Goal: Book appointment/travel/reservation

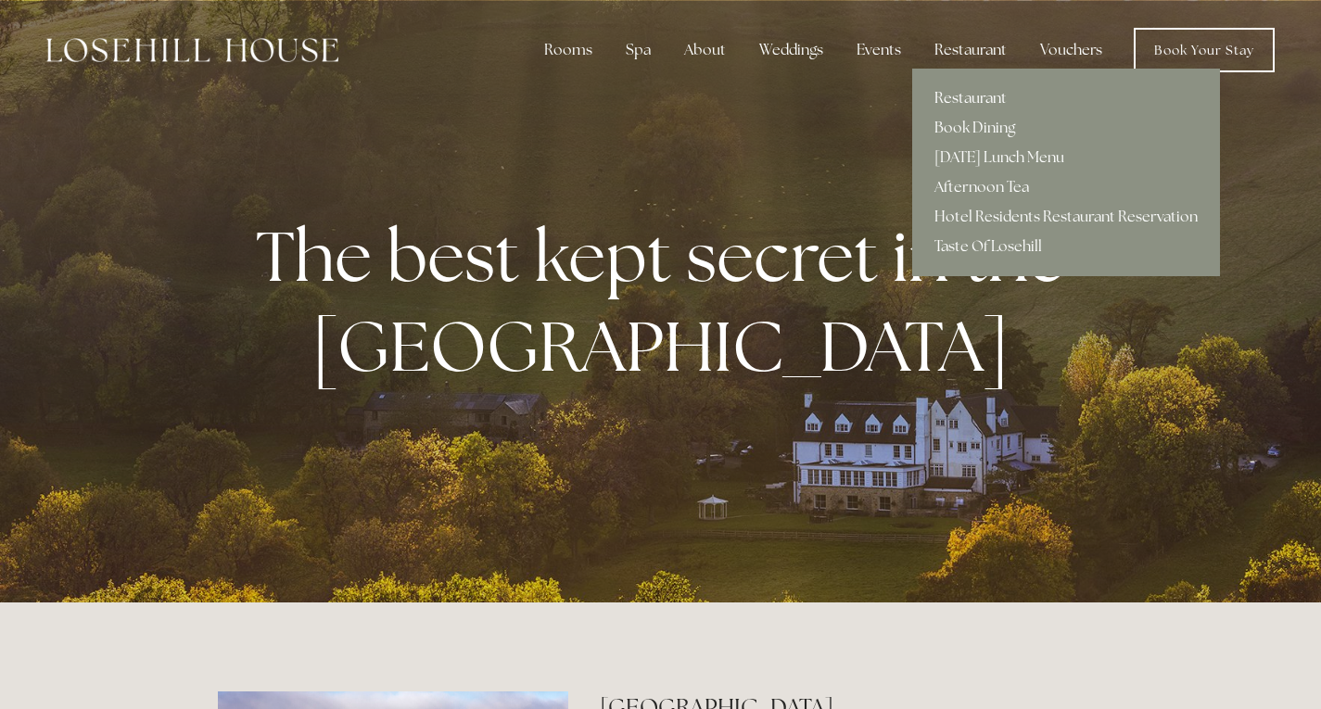
click at [973, 96] on link "Restaurant" at bounding box center [1066, 98] width 308 height 30
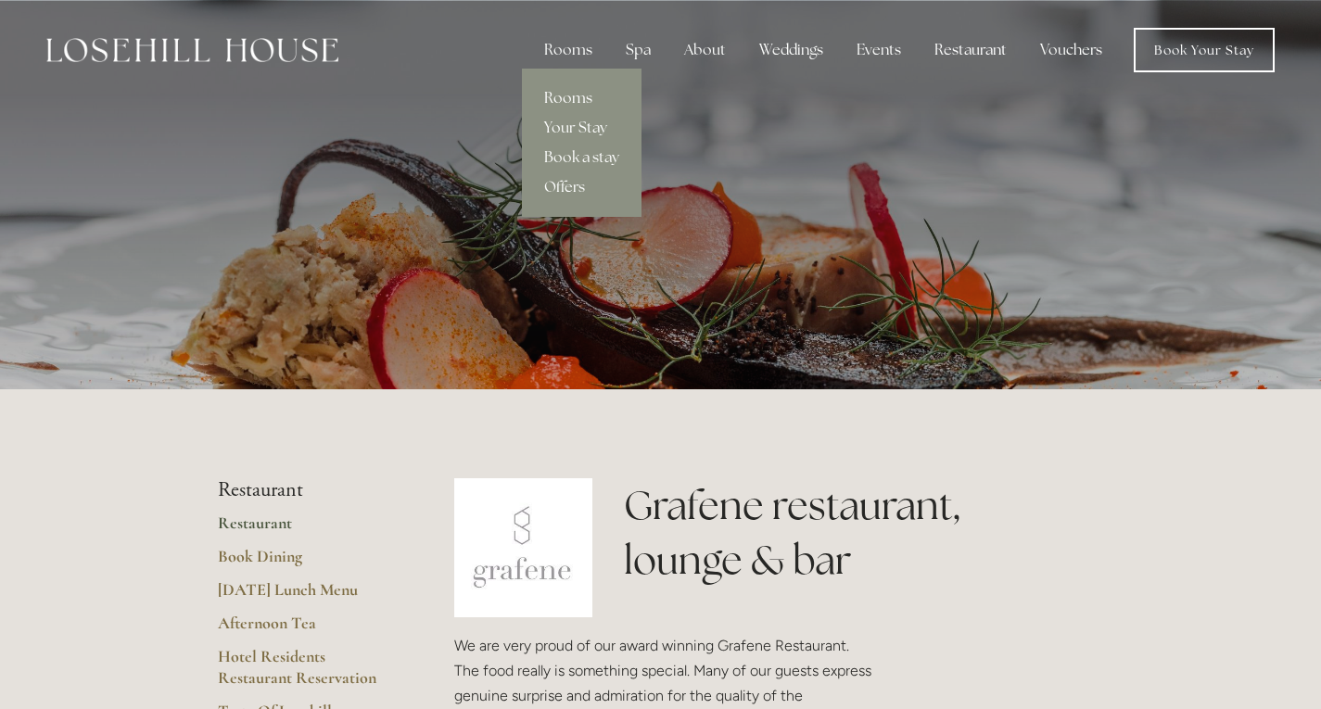
click at [577, 97] on link "Rooms" at bounding box center [582, 98] width 120 height 30
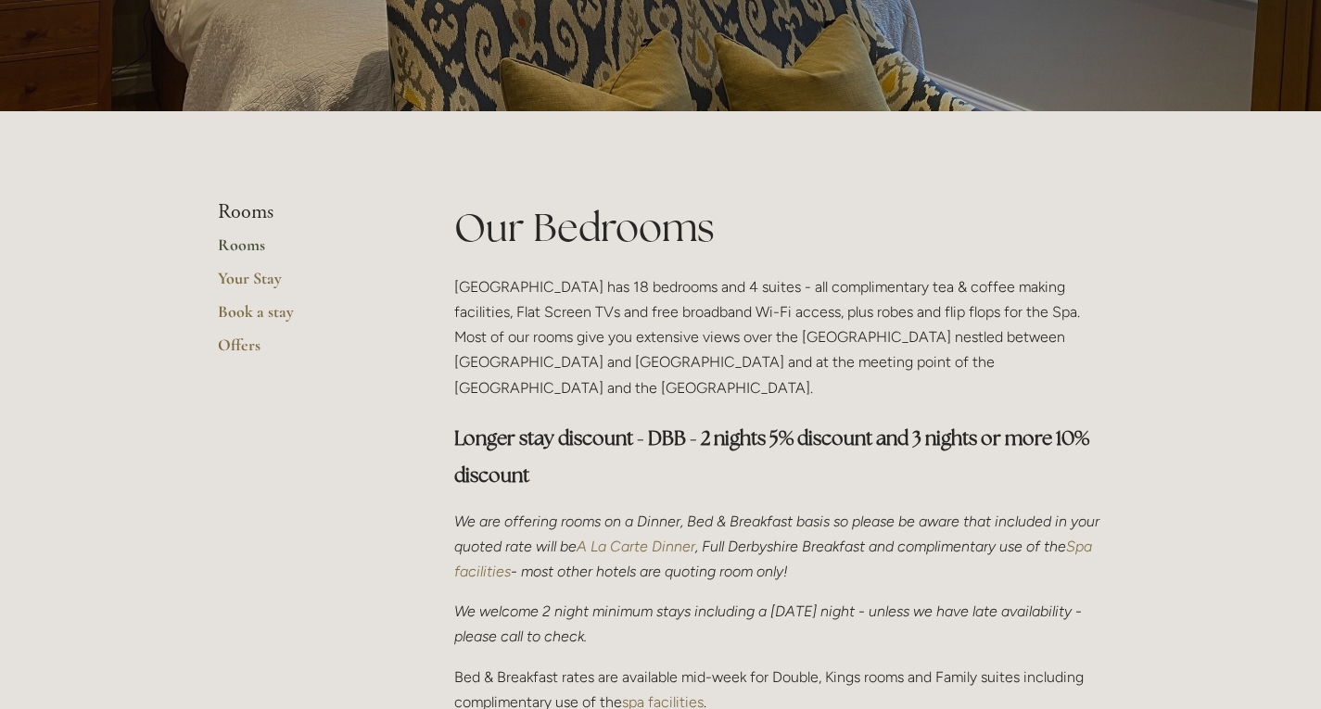
scroll to position [371, 0]
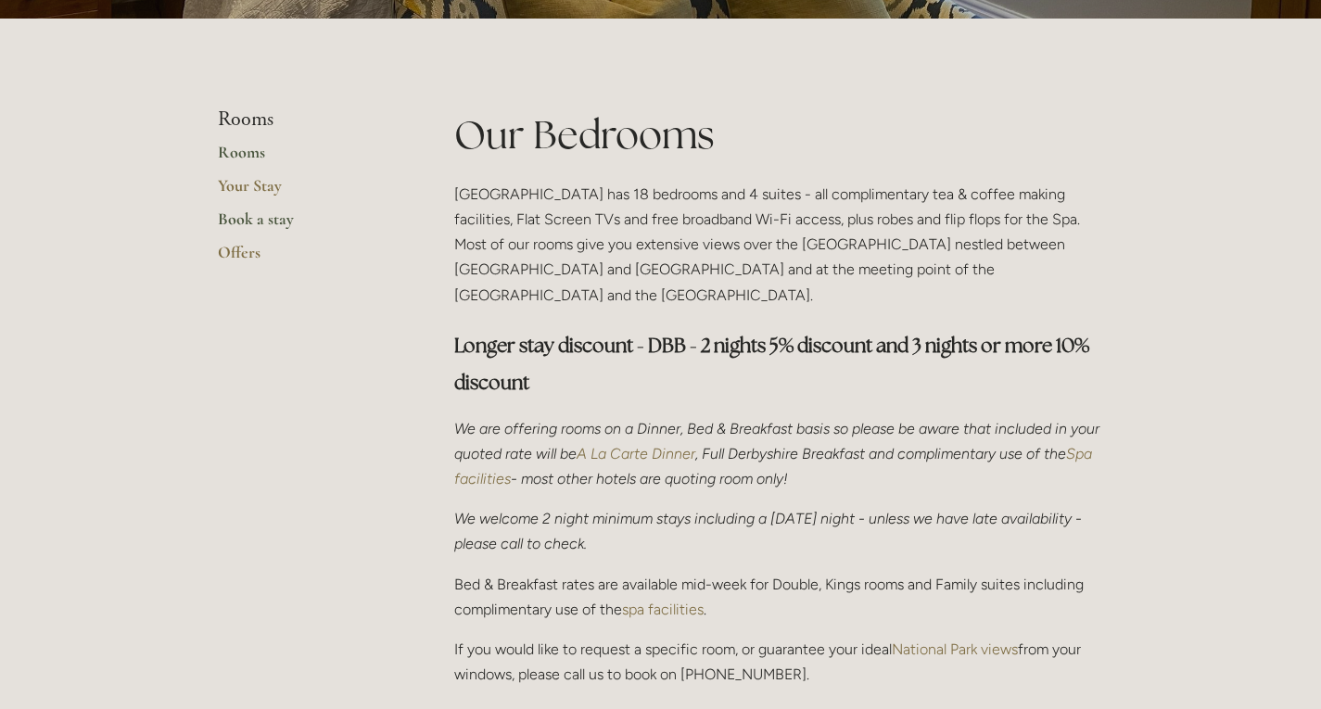
click at [230, 220] on link "Book a stay" at bounding box center [306, 225] width 177 height 33
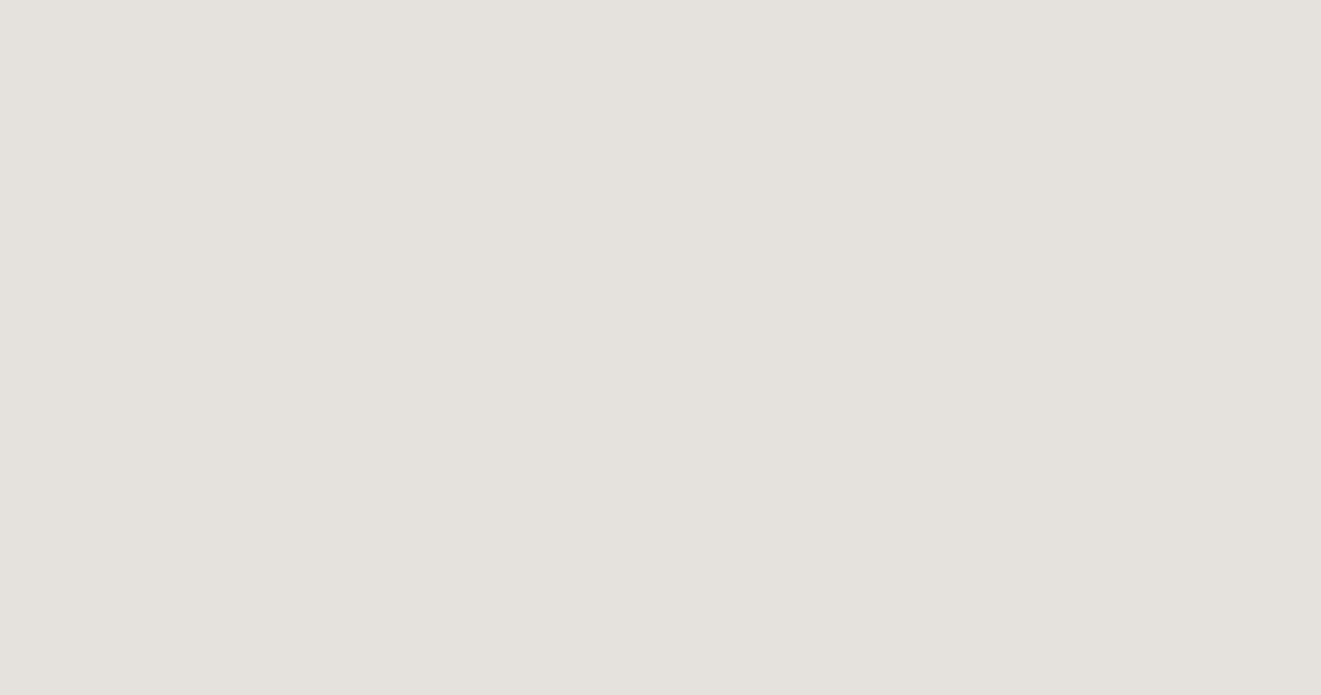
scroll to position [3345, 0]
